Goal: Information Seeking & Learning: Learn about a topic

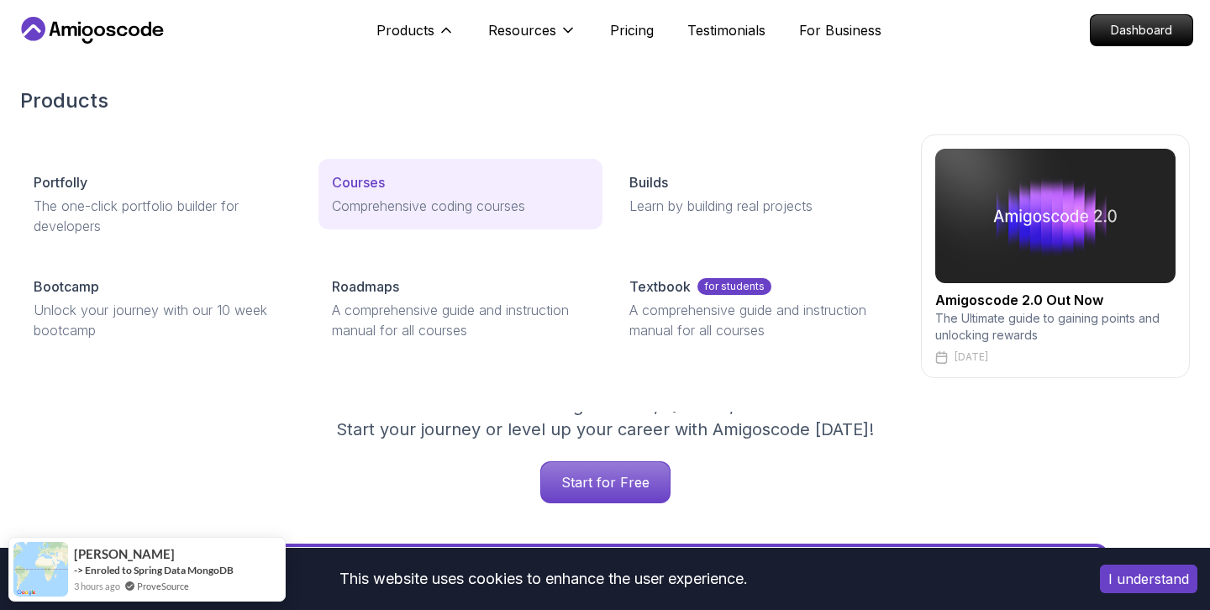
click at [374, 191] on p "Courses" at bounding box center [358, 182] width 53 height 20
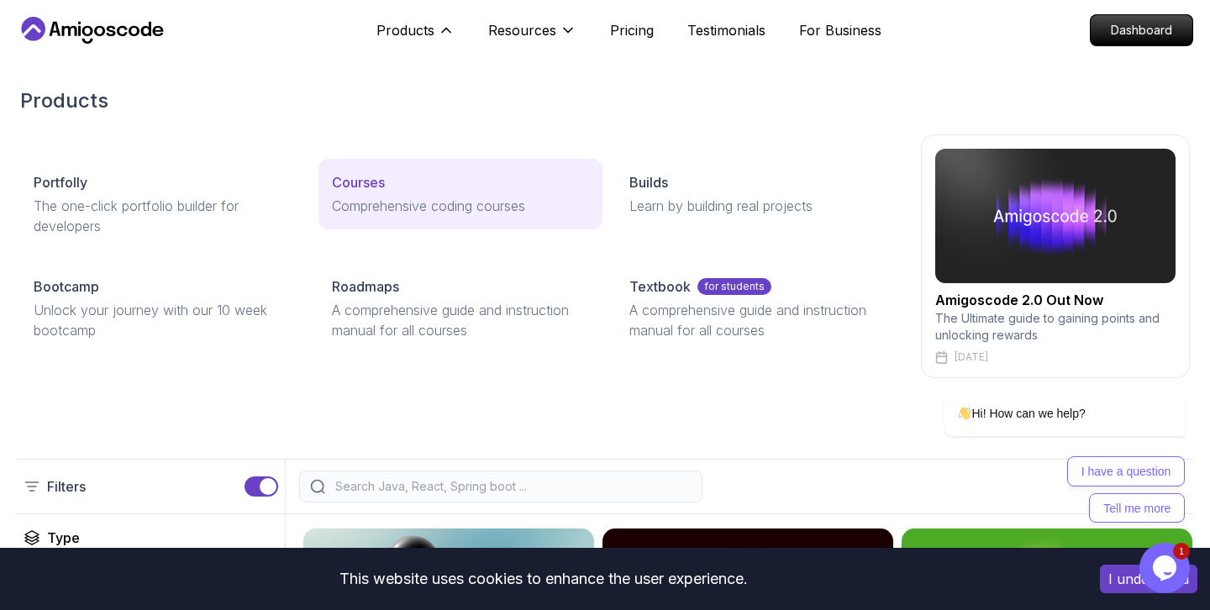
click at [375, 182] on p "Courses" at bounding box center [358, 182] width 53 height 20
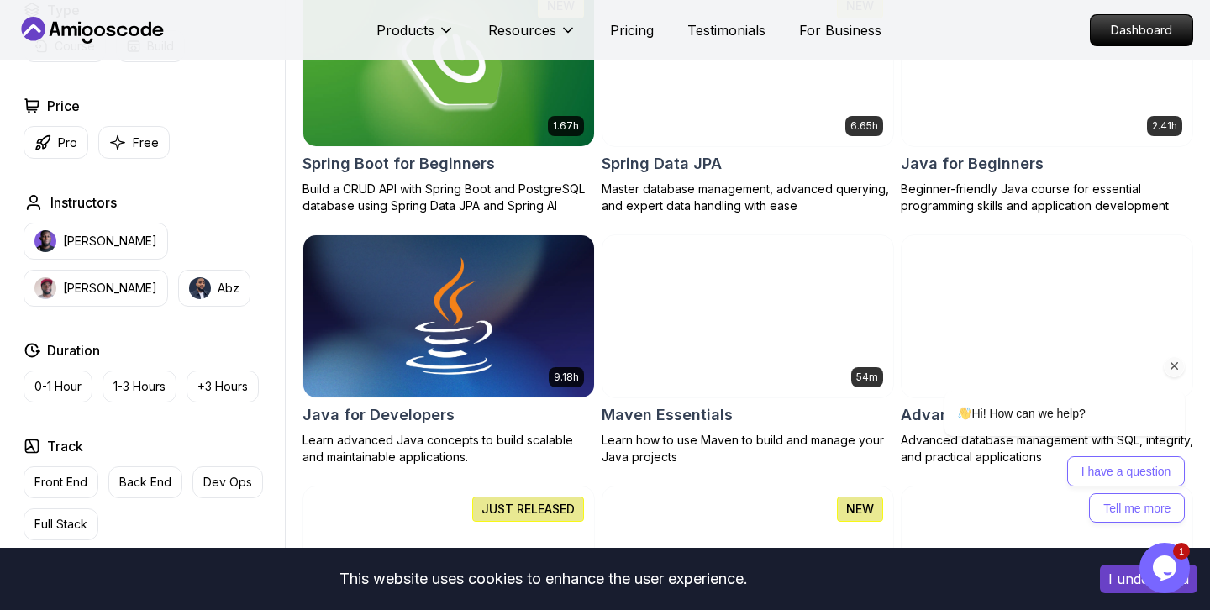
scroll to position [835, 0]
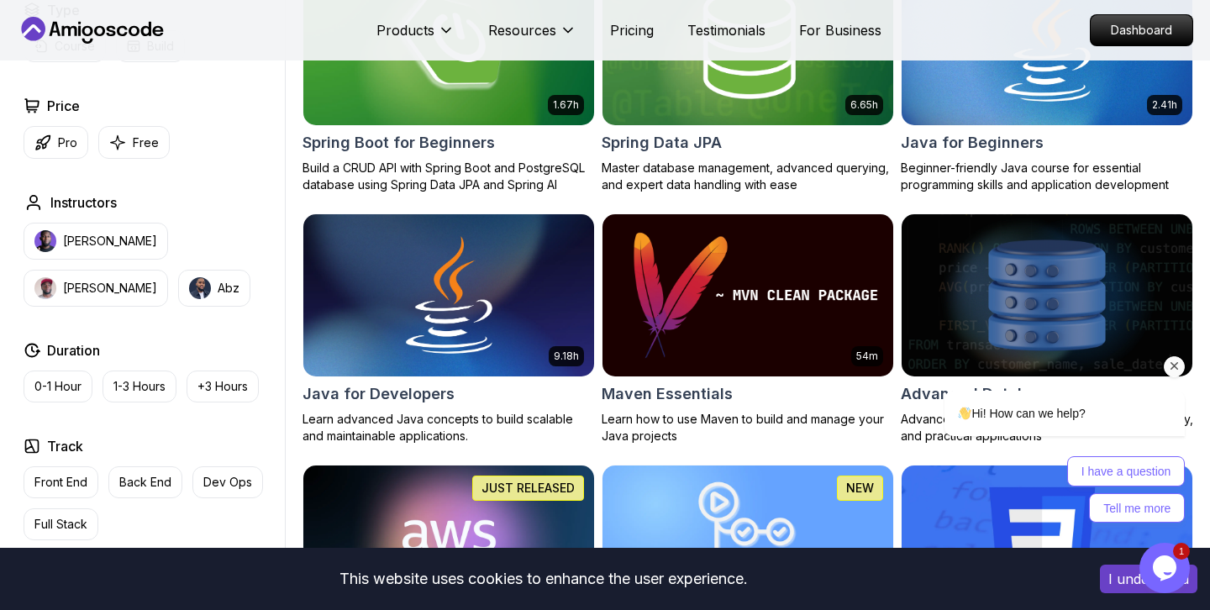
click at [1175, 367] on icon "Chat attention grabber" at bounding box center [1174, 366] width 15 height 15
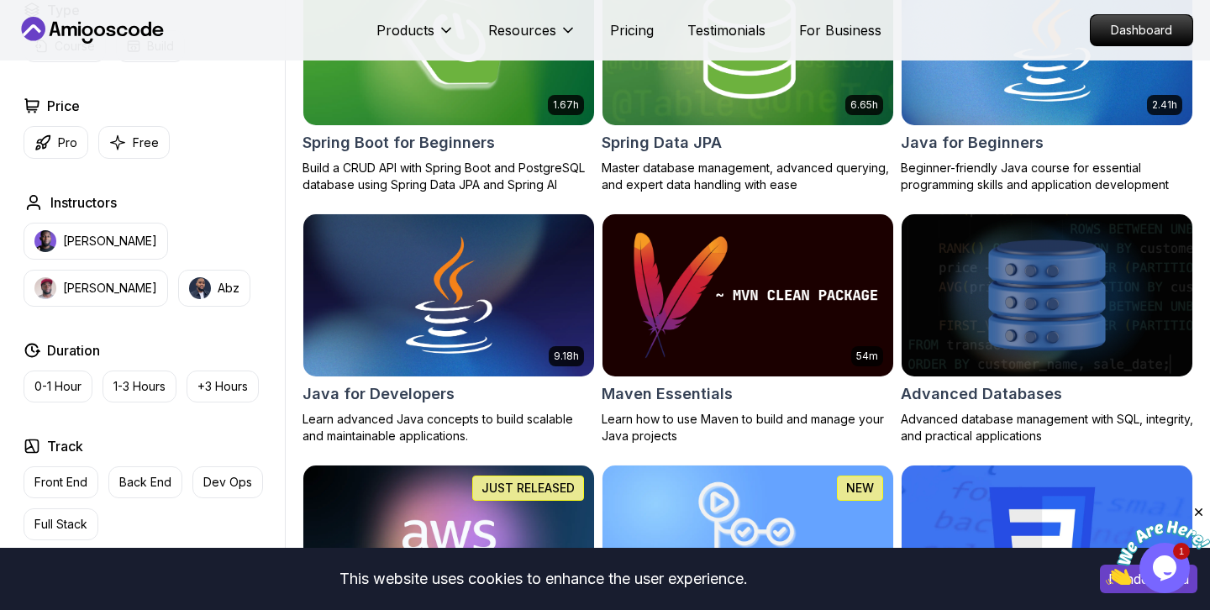
click at [1202, 510] on icon "Close" at bounding box center [1198, 512] width 15 height 15
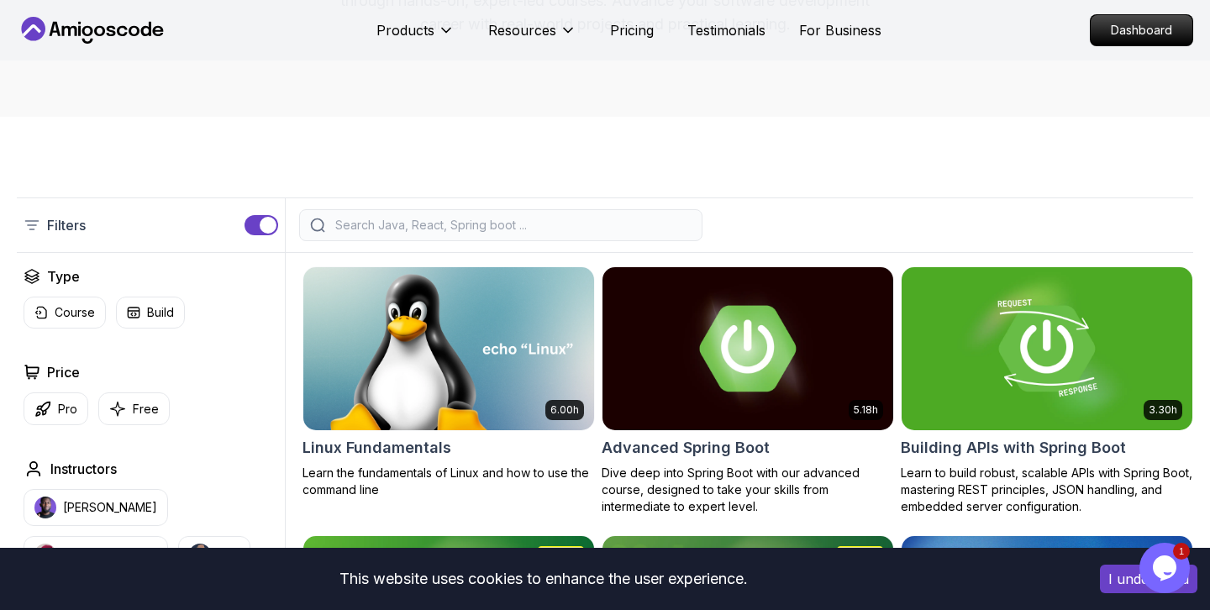
scroll to position [259, 0]
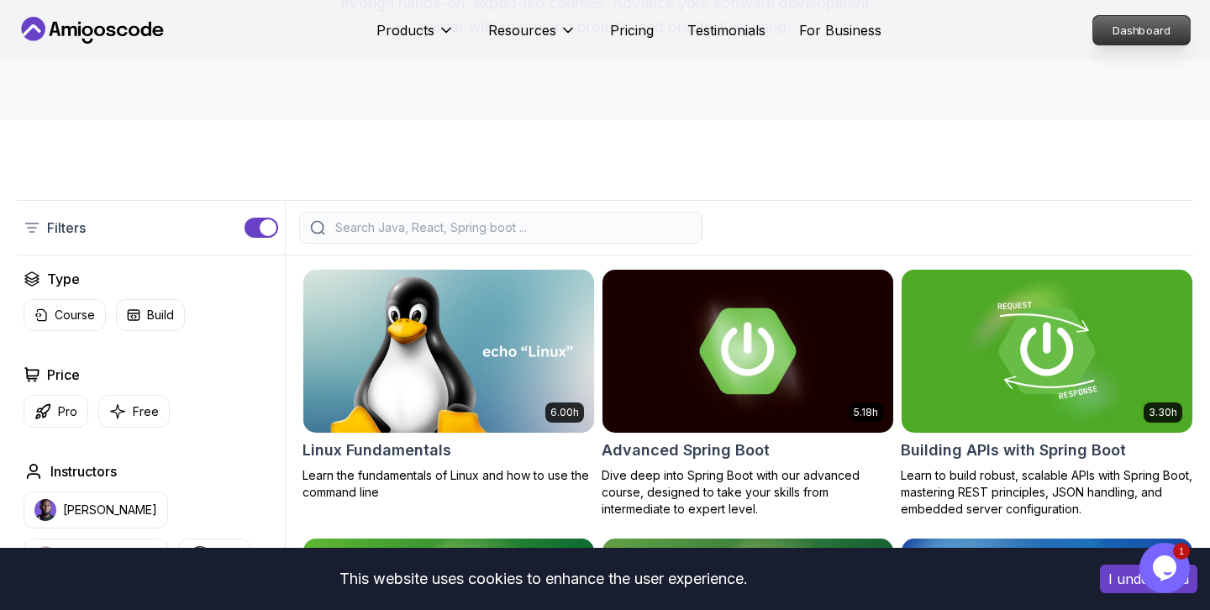
click at [1098, 21] on p "Dashboard" at bounding box center [1141, 30] width 97 height 29
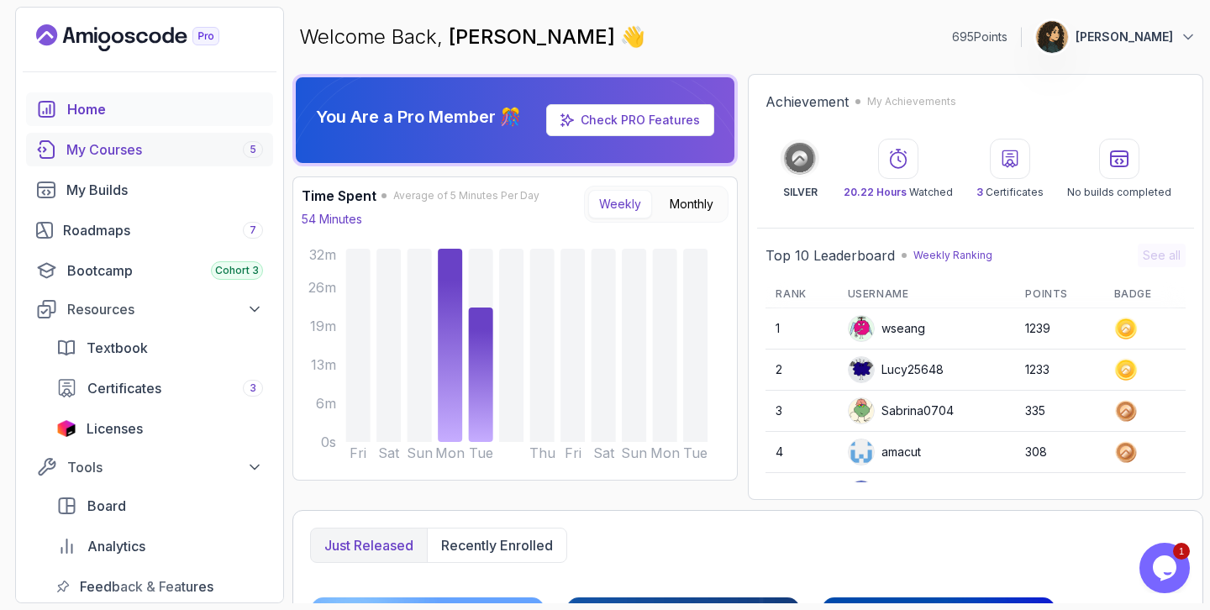
click at [150, 151] on div "My Courses 5" at bounding box center [164, 149] width 197 height 20
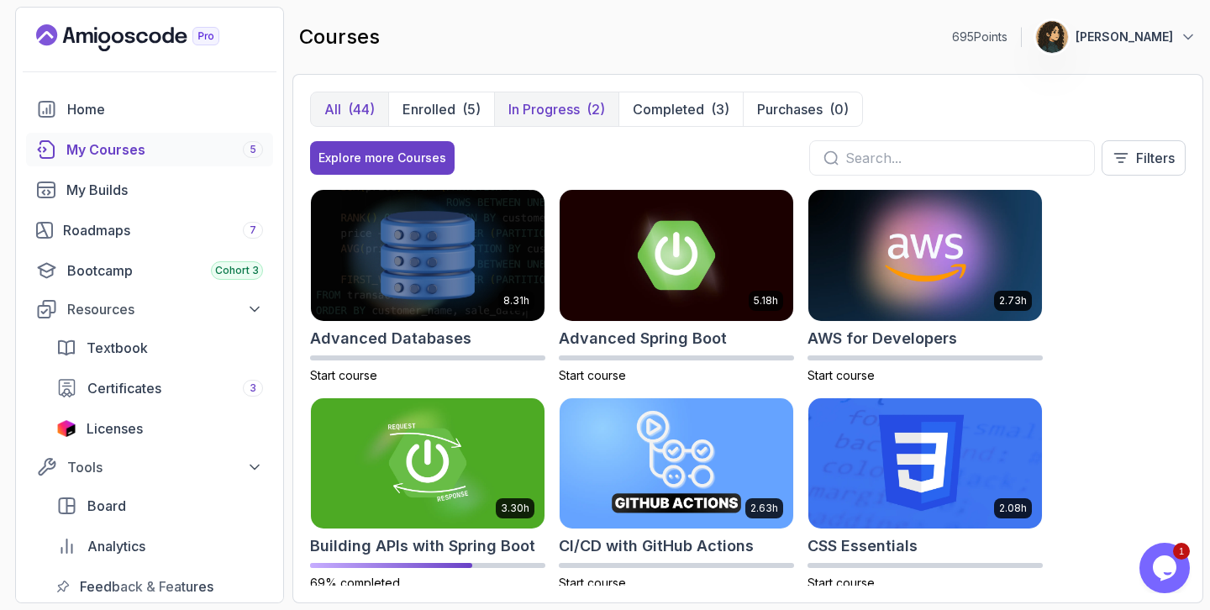
click at [530, 102] on p "In Progress" at bounding box center [543, 109] width 71 height 20
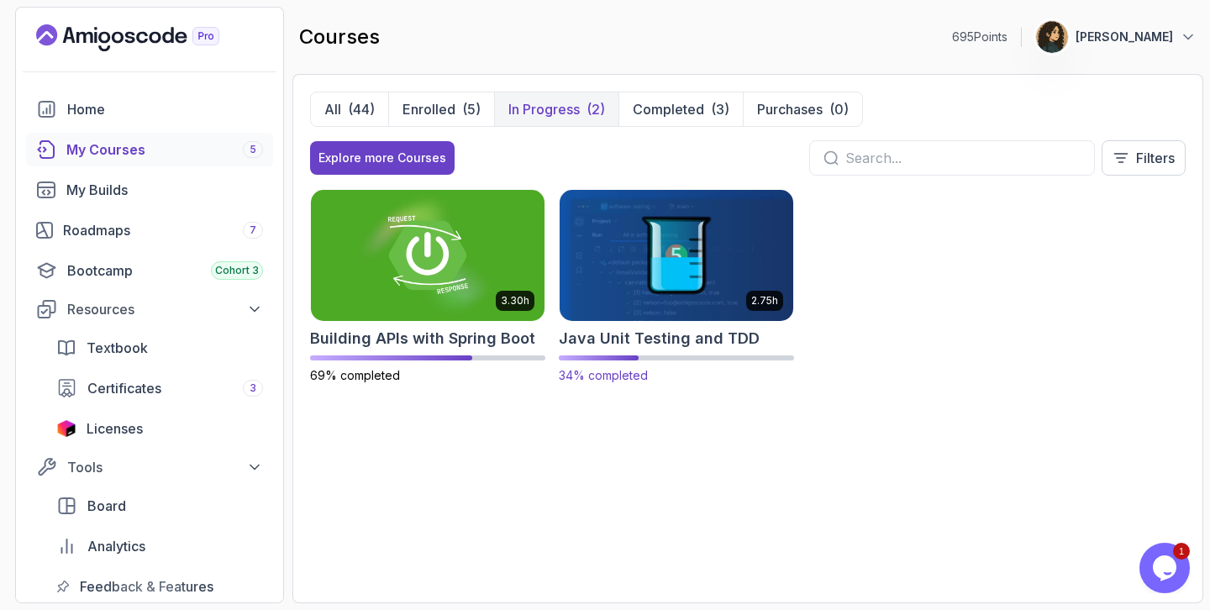
drag, startPoint x: 618, startPoint y: 347, endPoint x: 618, endPoint y: 358, distance: 10.9
click at [632, 336] on h2 "Java Unit Testing and TDD" at bounding box center [659, 339] width 201 height 24
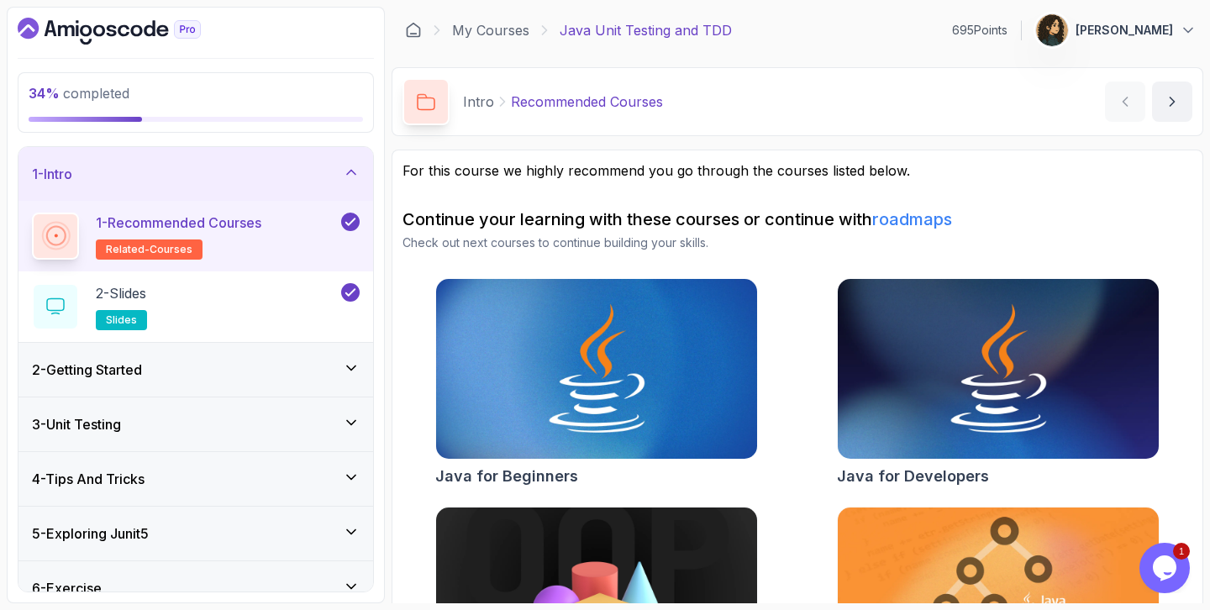
click at [272, 158] on div "1 - Intro" at bounding box center [195, 174] width 355 height 54
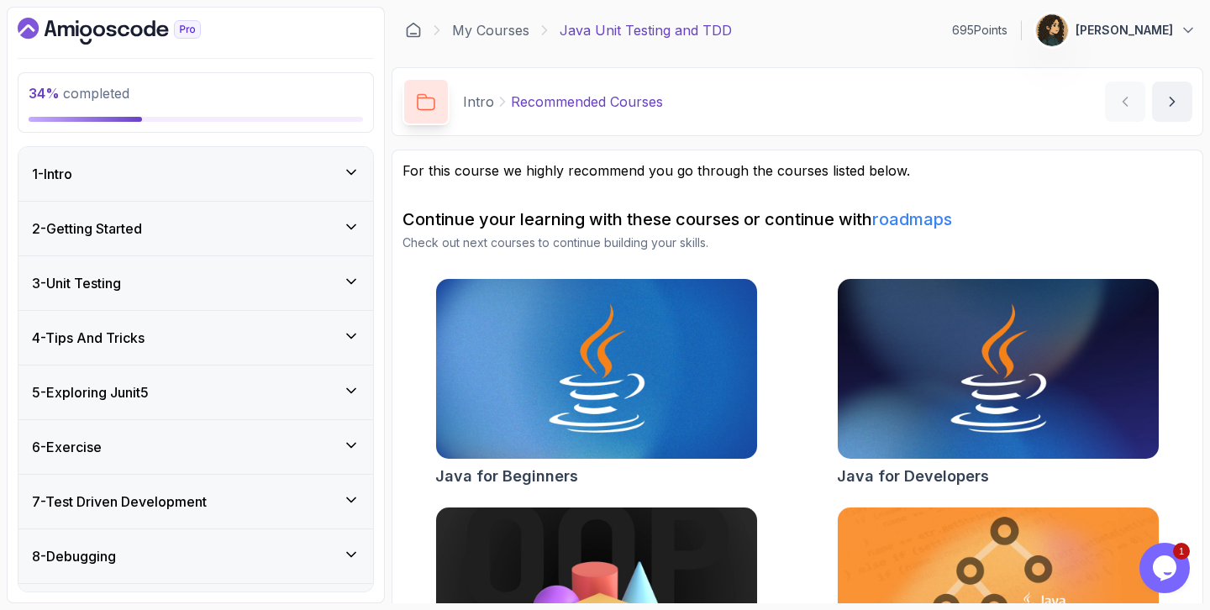
click at [223, 287] on div "3 - Unit Testing" at bounding box center [196, 283] width 328 height 20
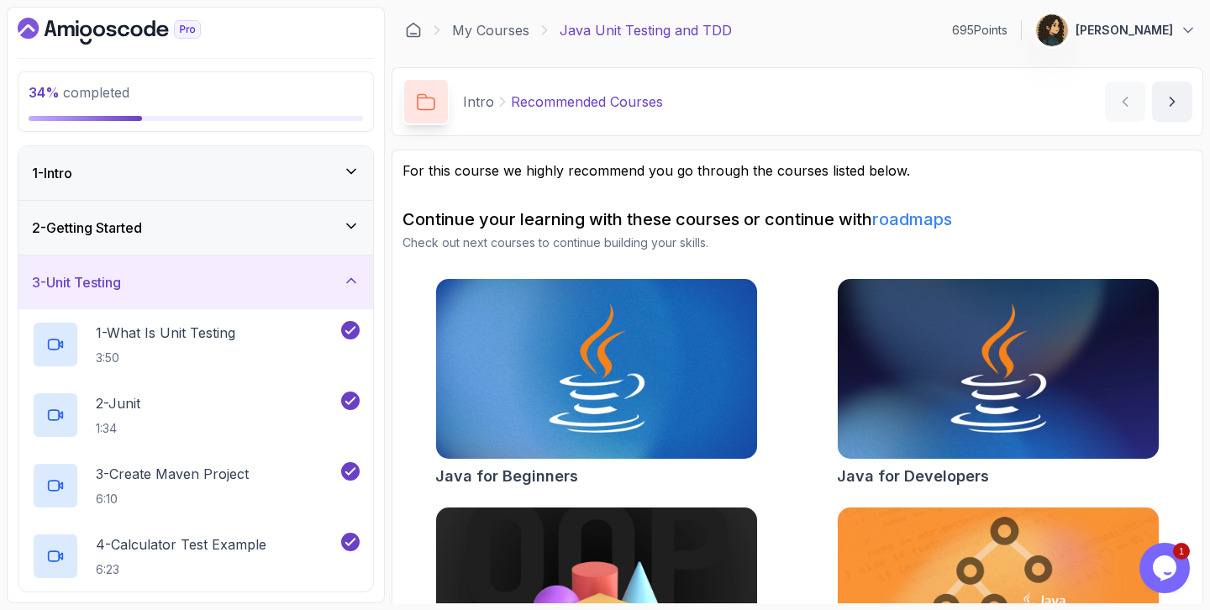
click at [223, 287] on div "3 - Unit Testing" at bounding box center [196, 282] width 328 height 20
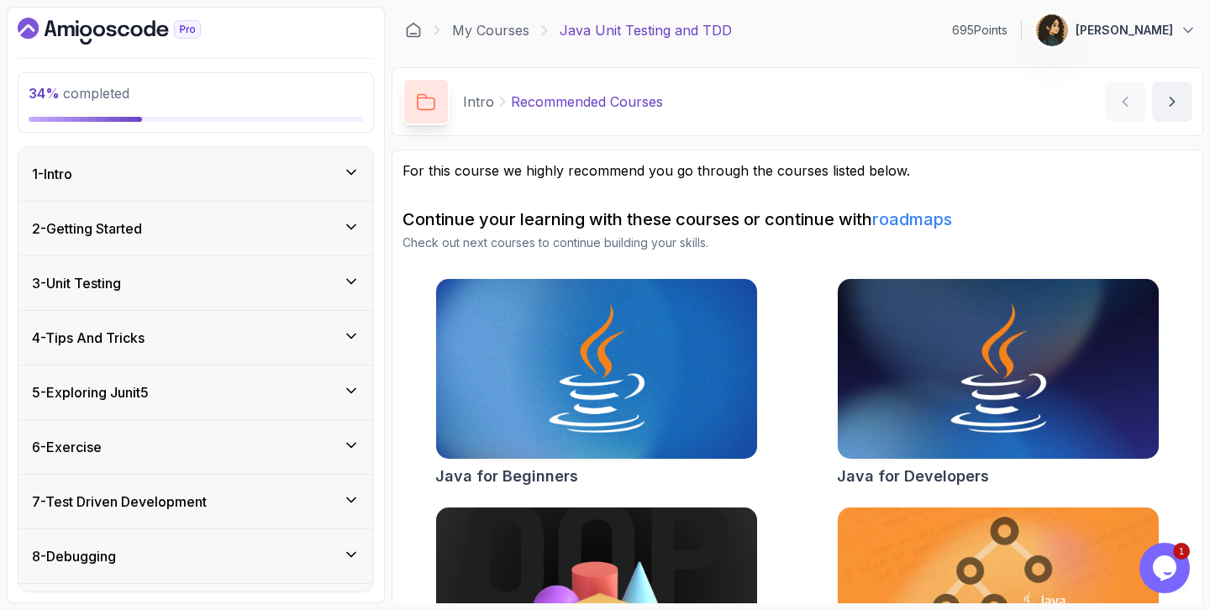
click at [219, 334] on div "4 - Tips And Tricks" at bounding box center [196, 338] width 328 height 20
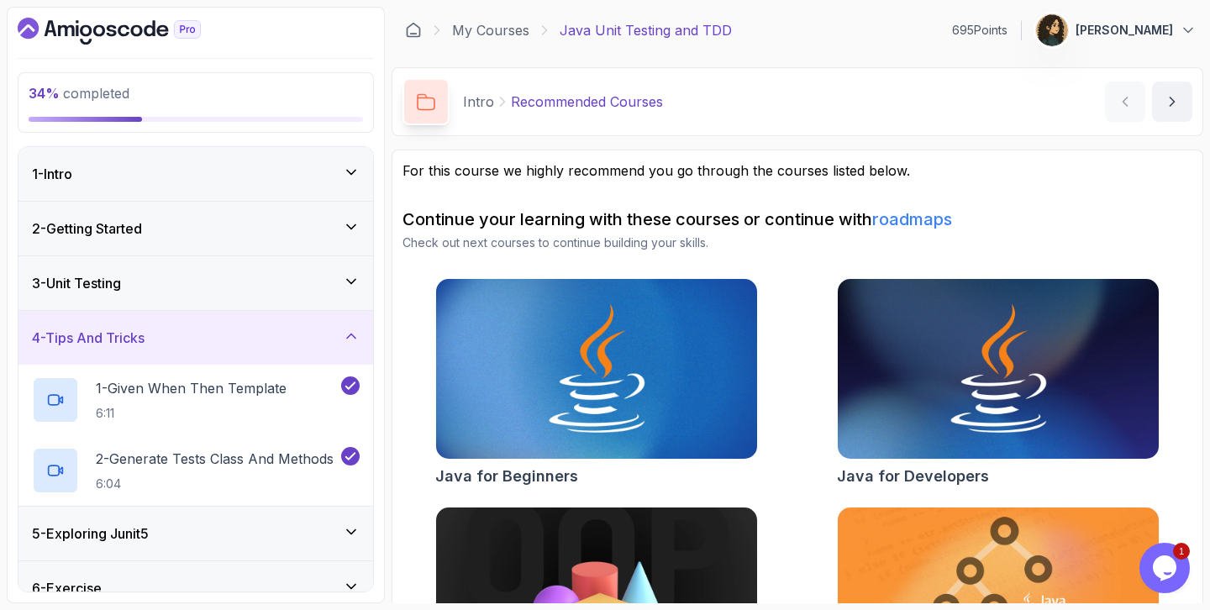
click at [219, 334] on div "4 - Tips And Tricks" at bounding box center [196, 338] width 328 height 20
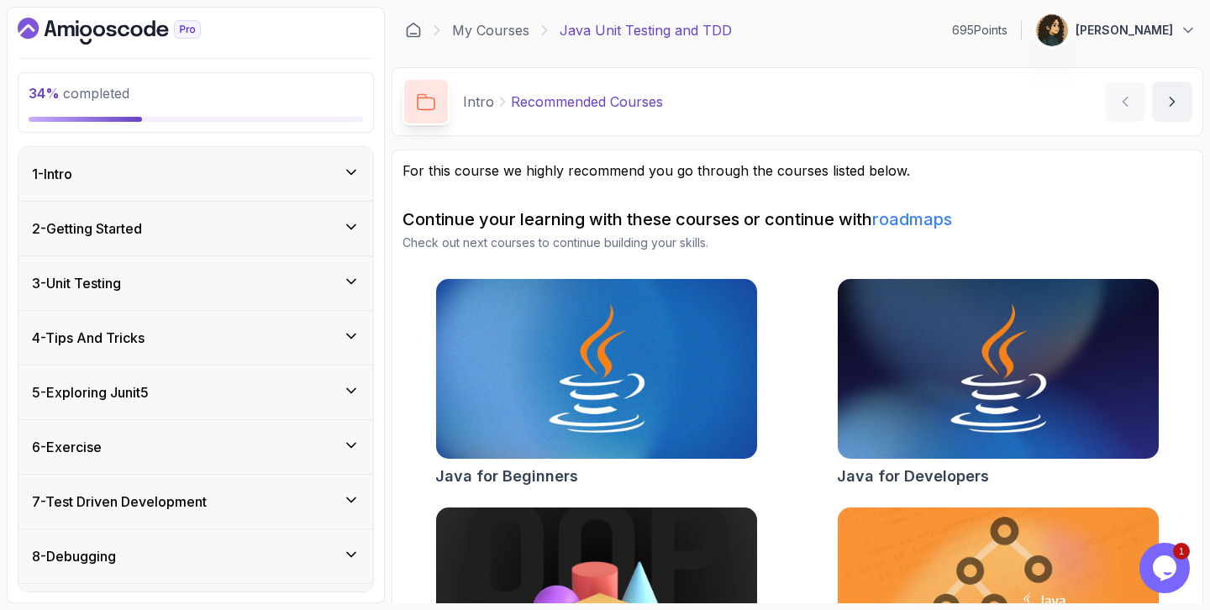
click at [219, 396] on div "5 - Exploring Junit5" at bounding box center [196, 392] width 328 height 20
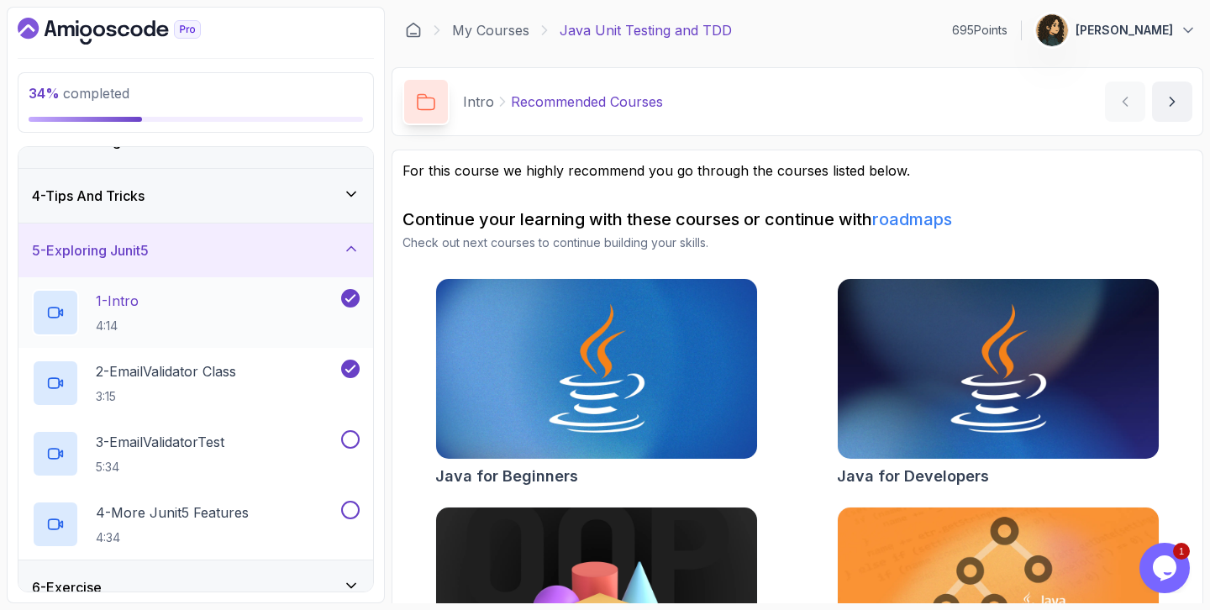
scroll to position [143, 0]
click at [256, 304] on div "1 - Intro 4:14" at bounding box center [185, 311] width 306 height 47
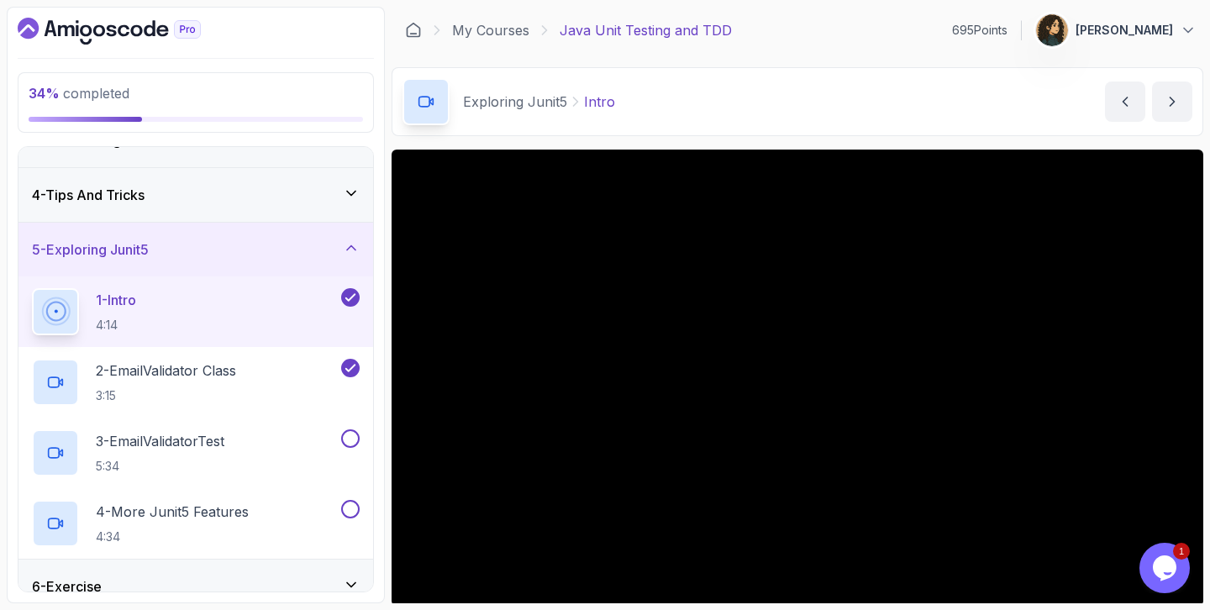
click at [807, 61] on main "My Courses Java Unit Testing and TDD 695 Points Keti Gjoreska 6 - Exploring Jun…" at bounding box center [798, 305] width 812 height 597
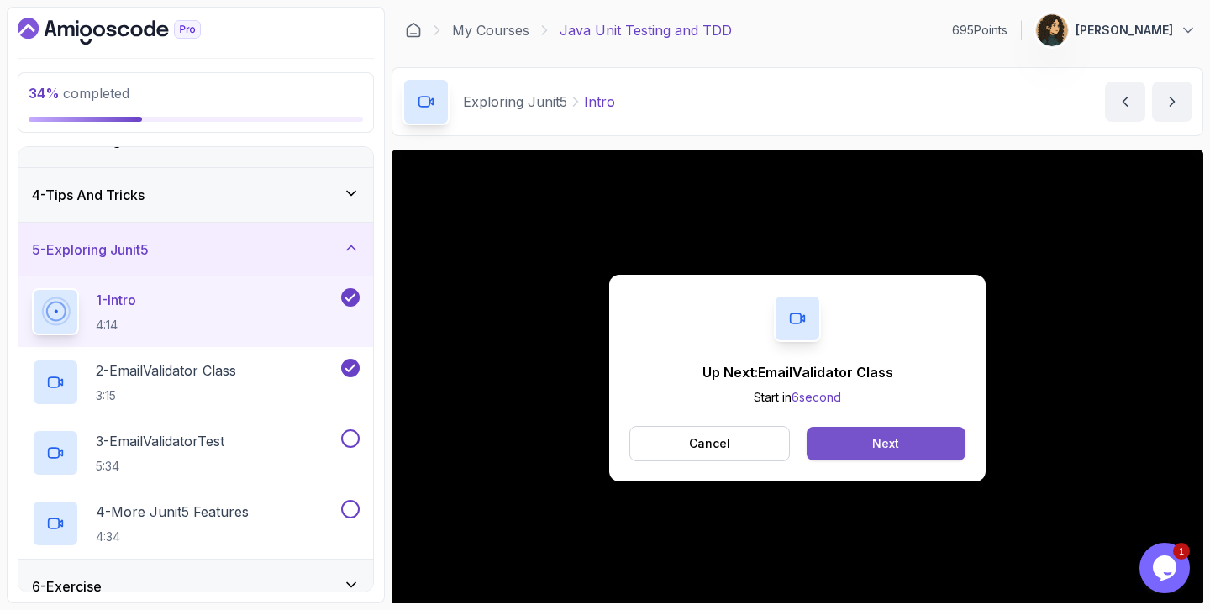
click at [886, 459] on button "Next" at bounding box center [886, 444] width 159 height 34
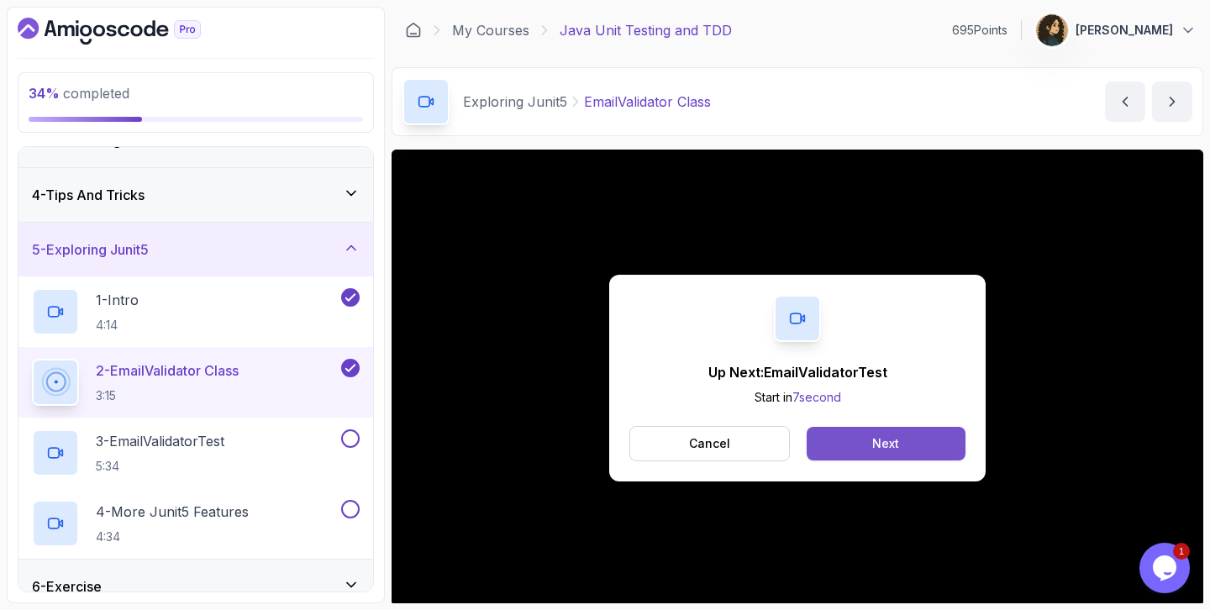
click at [882, 432] on button "Next" at bounding box center [886, 444] width 159 height 34
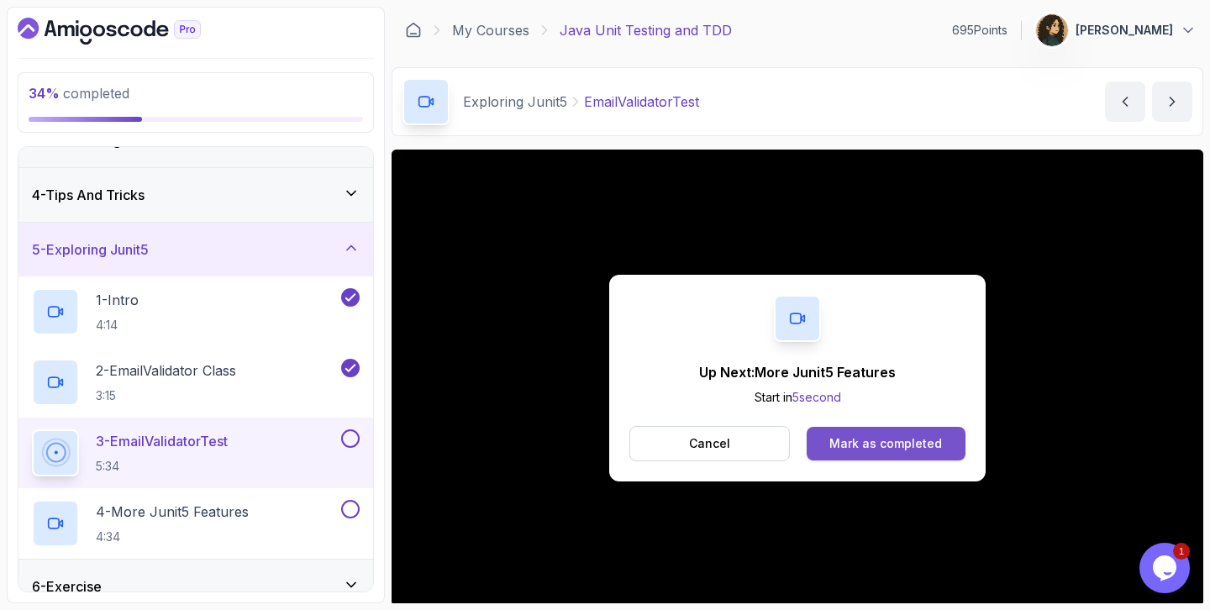
click at [904, 444] on div "Mark as completed" at bounding box center [885, 443] width 113 height 17
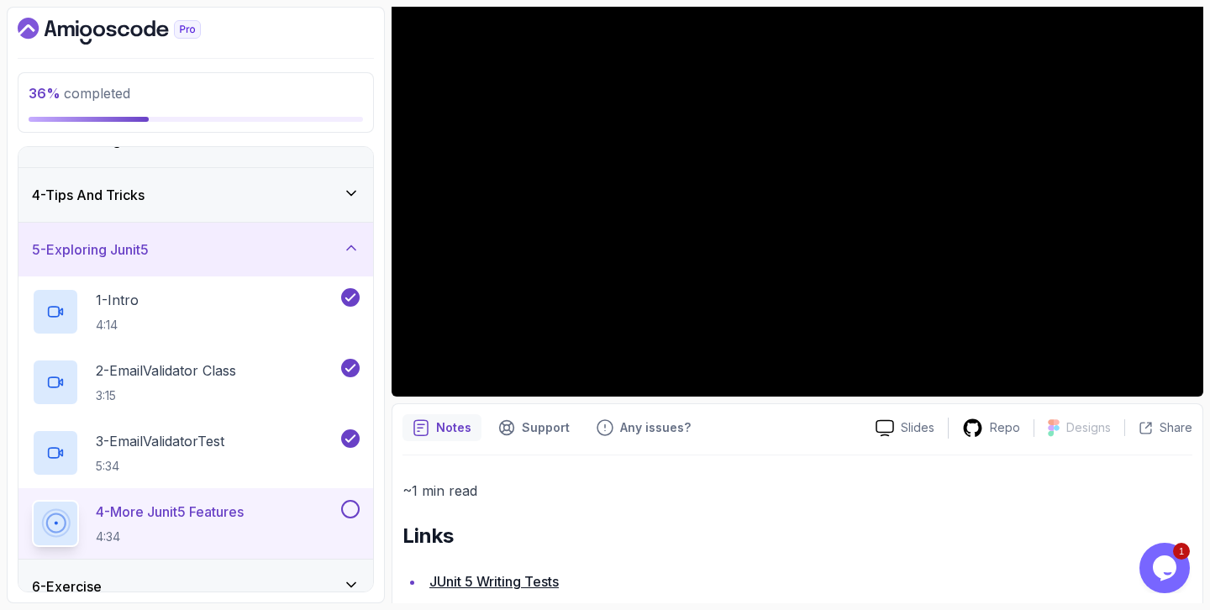
scroll to position [240, 0]
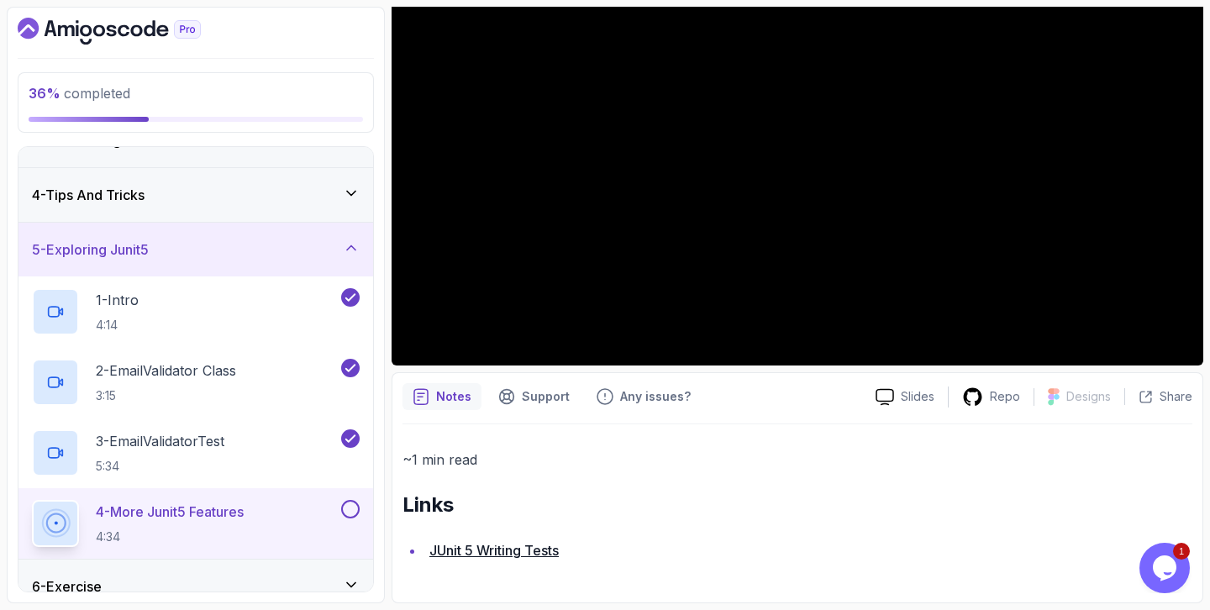
click at [531, 558] on li "JUnit 5 Writing Tests" at bounding box center [808, 551] width 768 height 24
click at [532, 546] on link "JUnit 5 Writing Tests" at bounding box center [493, 550] width 129 height 17
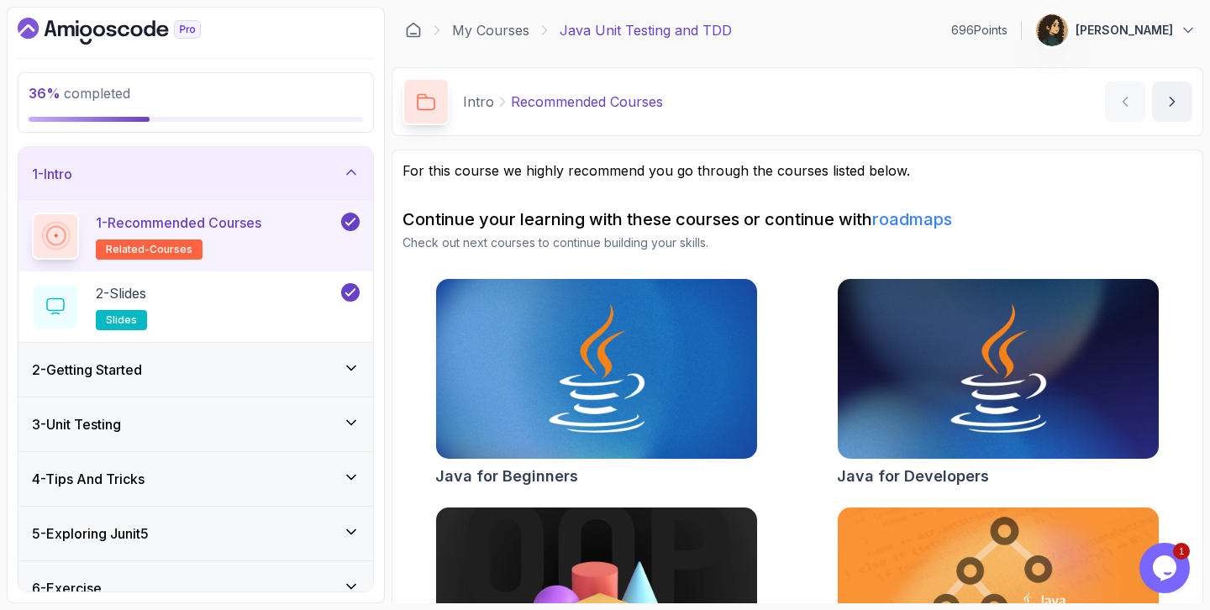
click at [236, 166] on div "1 - Intro" at bounding box center [196, 174] width 328 height 20
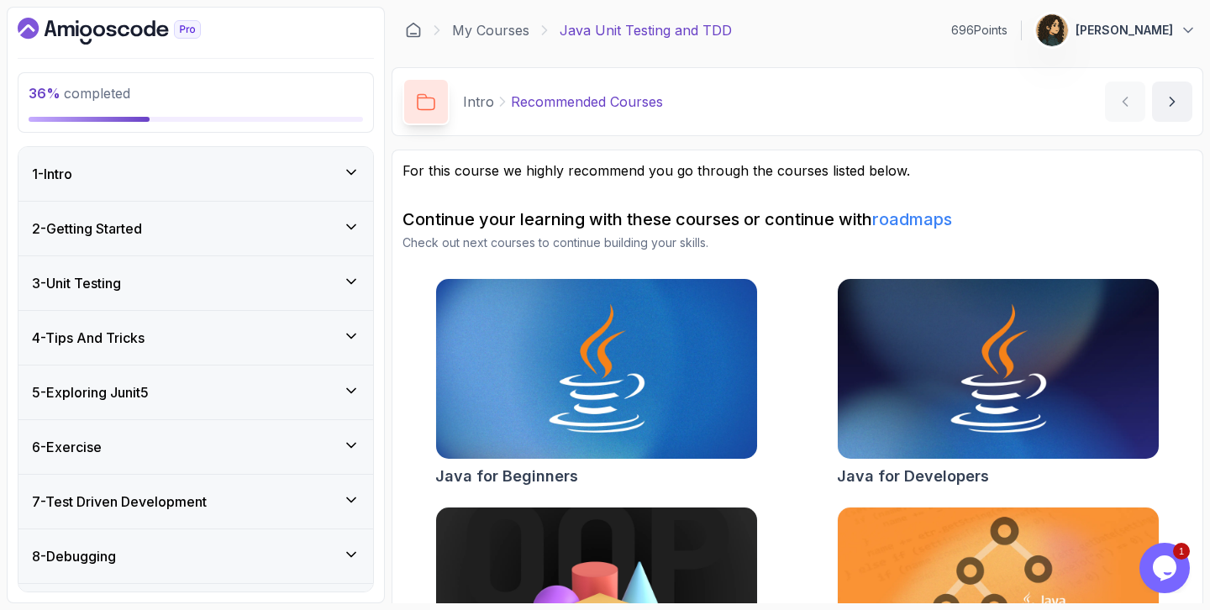
click at [278, 381] on div "5 - Exploring Junit5" at bounding box center [195, 392] width 355 height 54
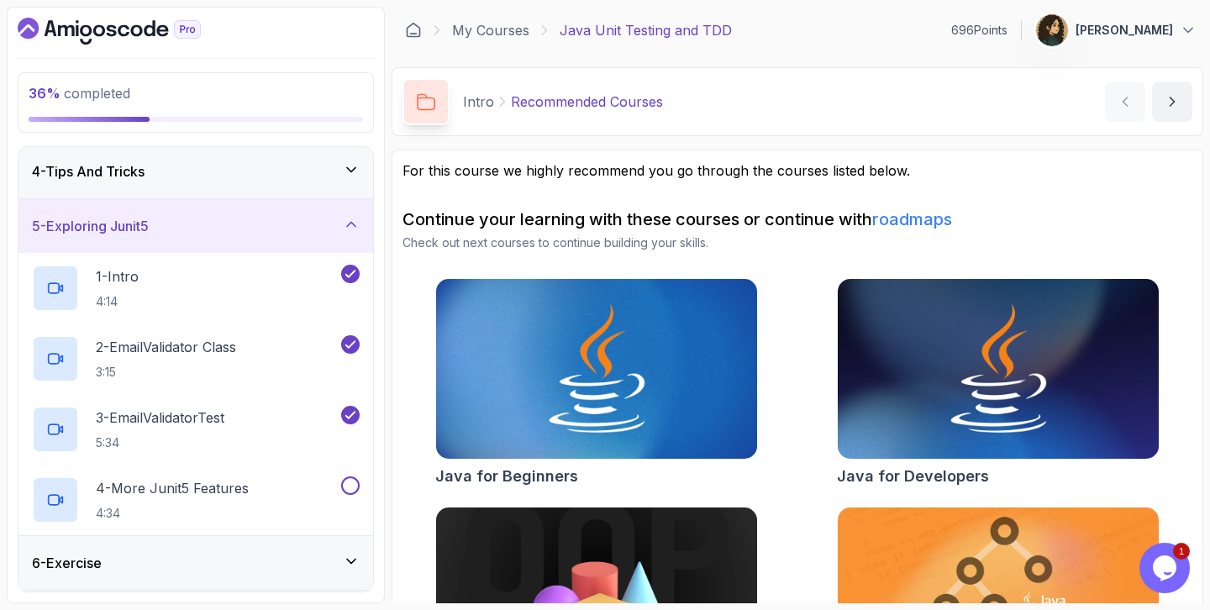
scroll to position [171, 0]
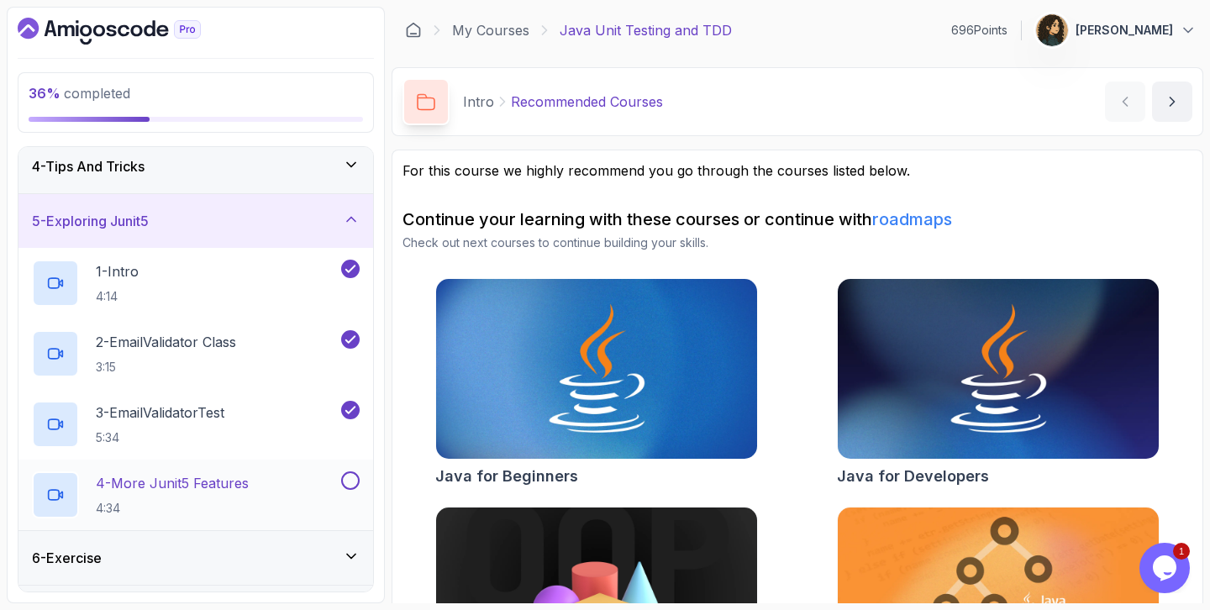
click at [304, 481] on div "4 - More Junit5 Features 4:34" at bounding box center [185, 494] width 306 height 47
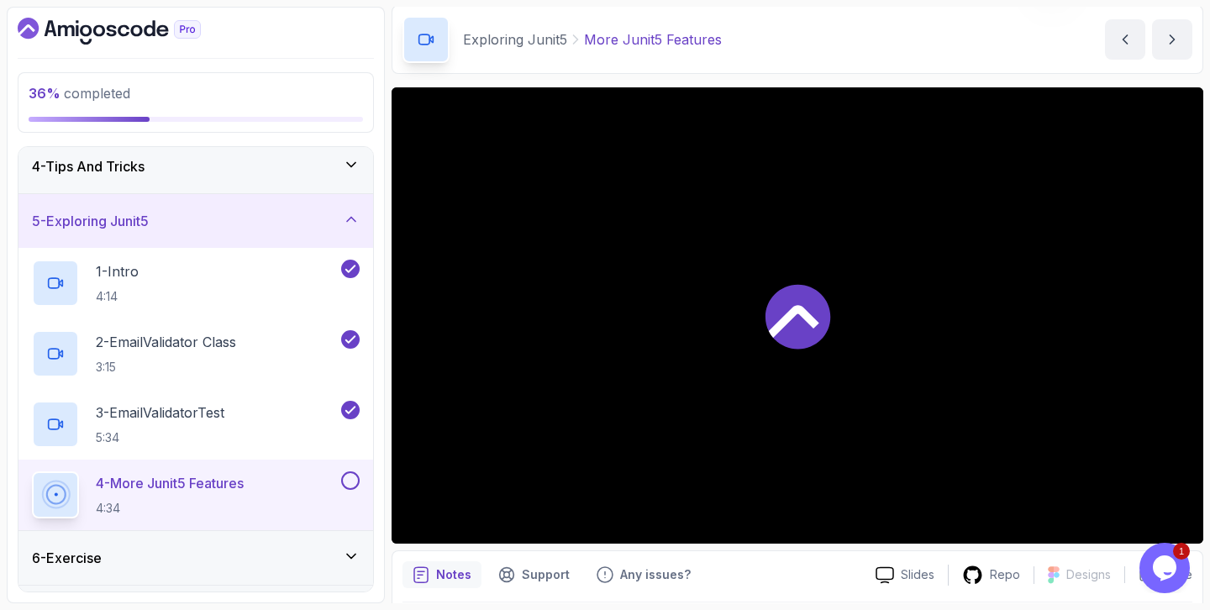
scroll to position [117, 0]
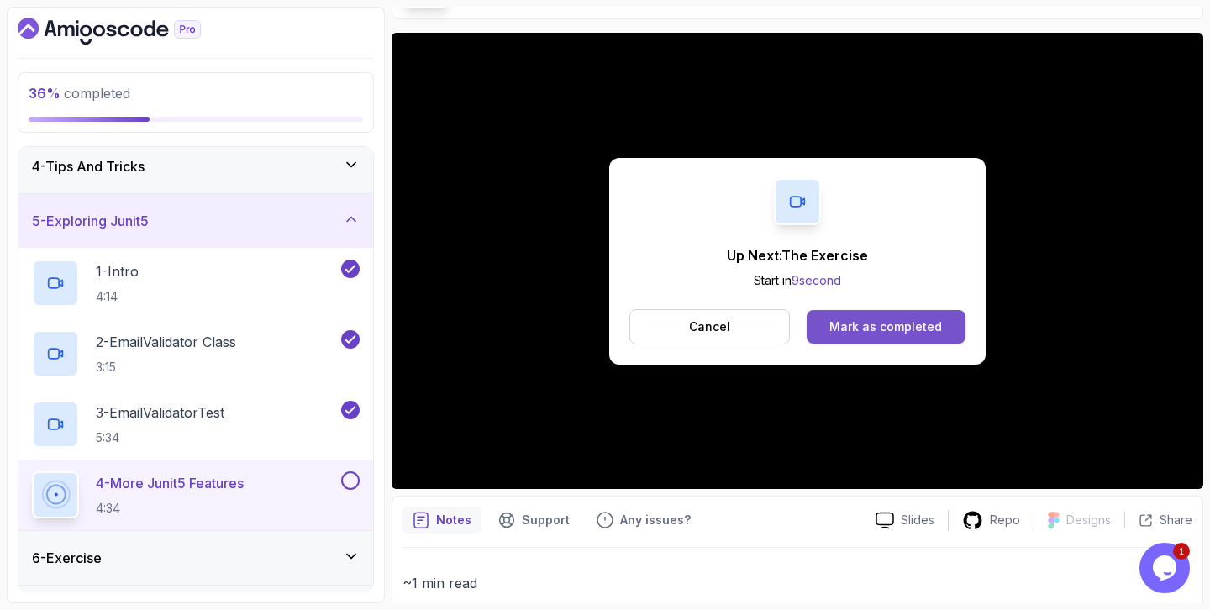
click at [922, 323] on div "Mark as completed" at bounding box center [885, 326] width 113 height 17
